Goal: Task Accomplishment & Management: Manage account settings

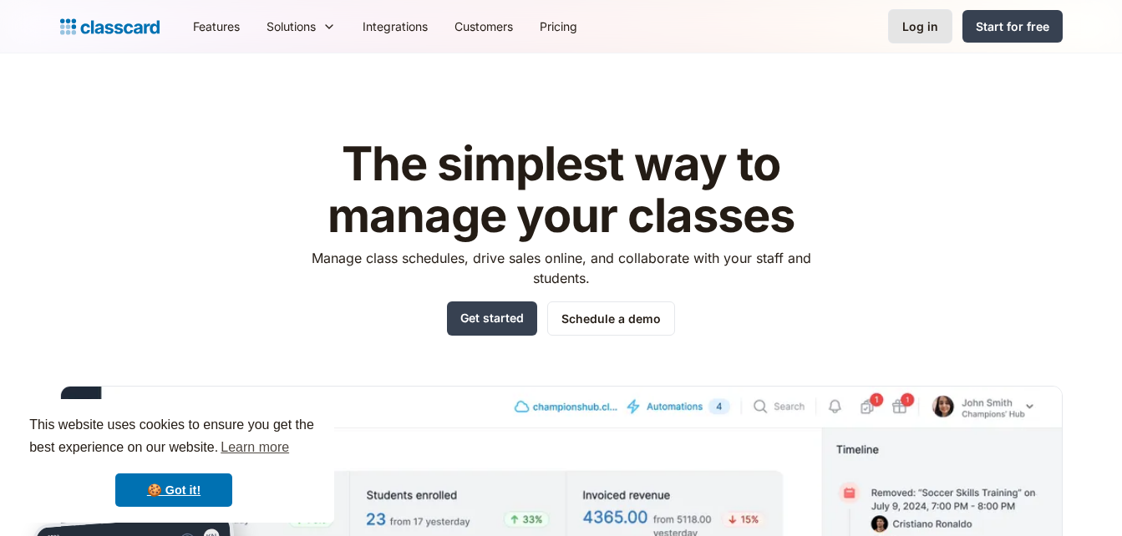
click at [925, 24] on div "Log in" at bounding box center [920, 27] width 36 height 18
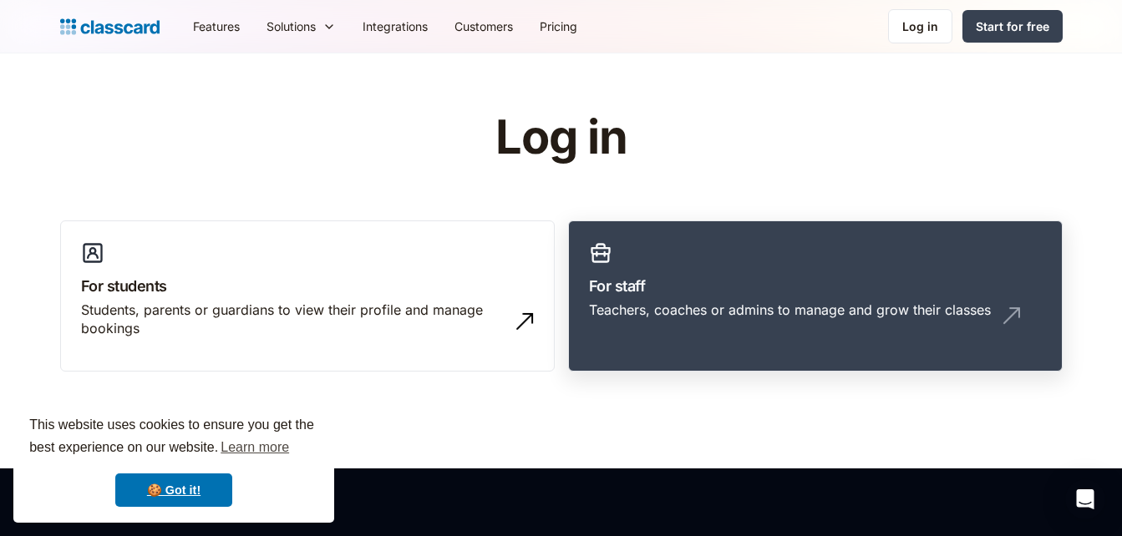
click at [668, 258] on link "For staff Teachers, coaches or admins to manage and grow their classes" at bounding box center [815, 296] width 494 height 152
